Goal: Task Accomplishment & Management: Complete application form

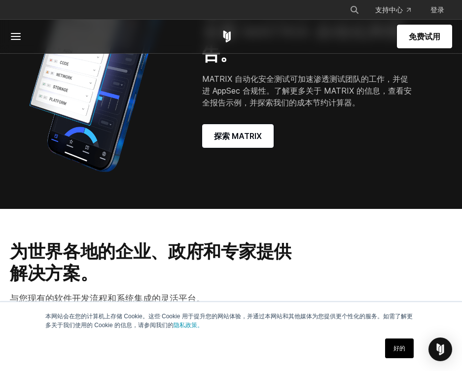
scroll to position [838, 0]
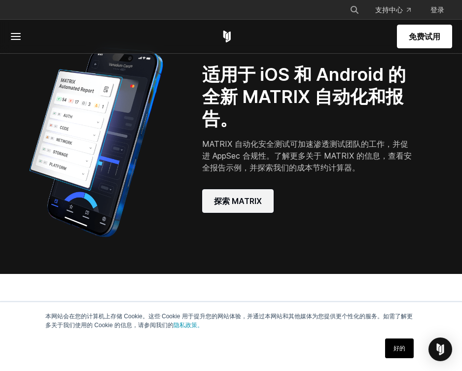
click at [252, 202] on font "探索 MATRIX" at bounding box center [238, 201] width 48 height 10
click at [421, 36] on font "免费试用" at bounding box center [425, 37] width 32 height 10
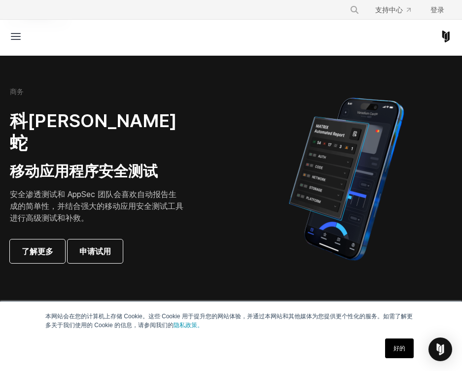
scroll to position [197, 0]
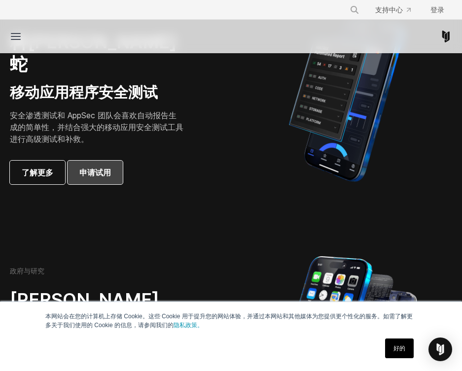
click at [104, 167] on font "申请试用" at bounding box center [95, 173] width 32 height 12
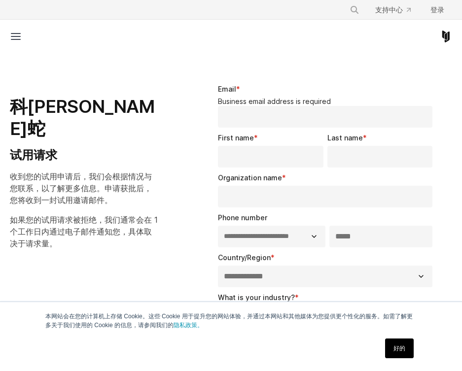
select select "**"
